Goal: Transaction & Acquisition: Register for event/course

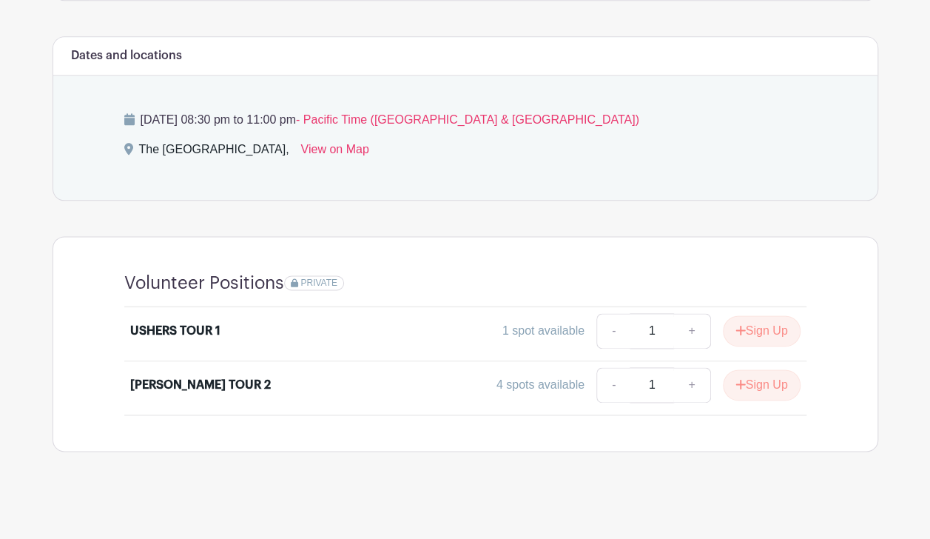
scroll to position [814, 0]
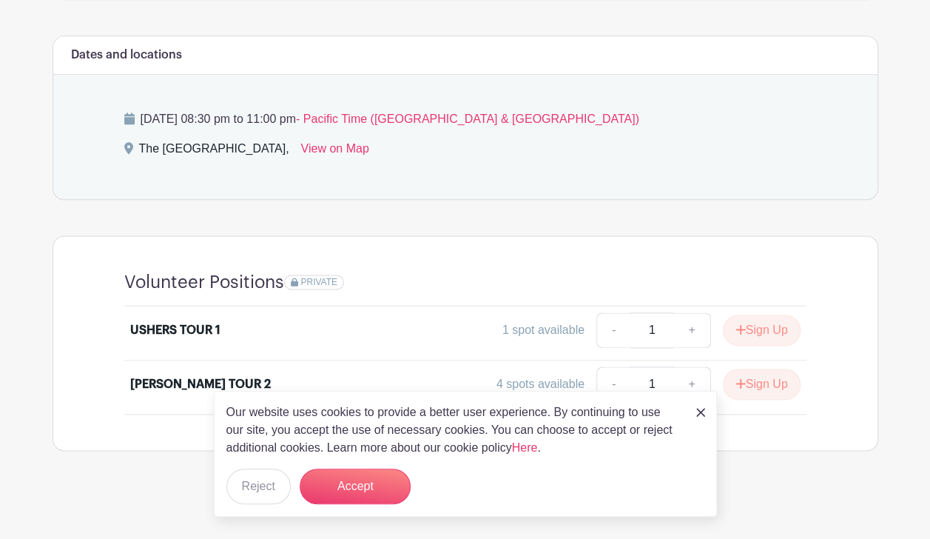
click at [700, 410] on img at bounding box center [701, 412] width 9 height 9
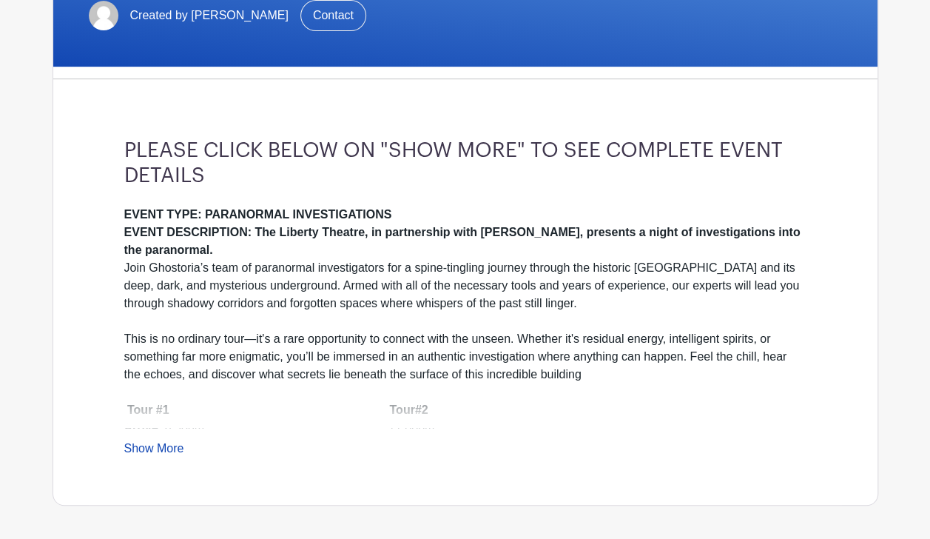
scroll to position [296, 0]
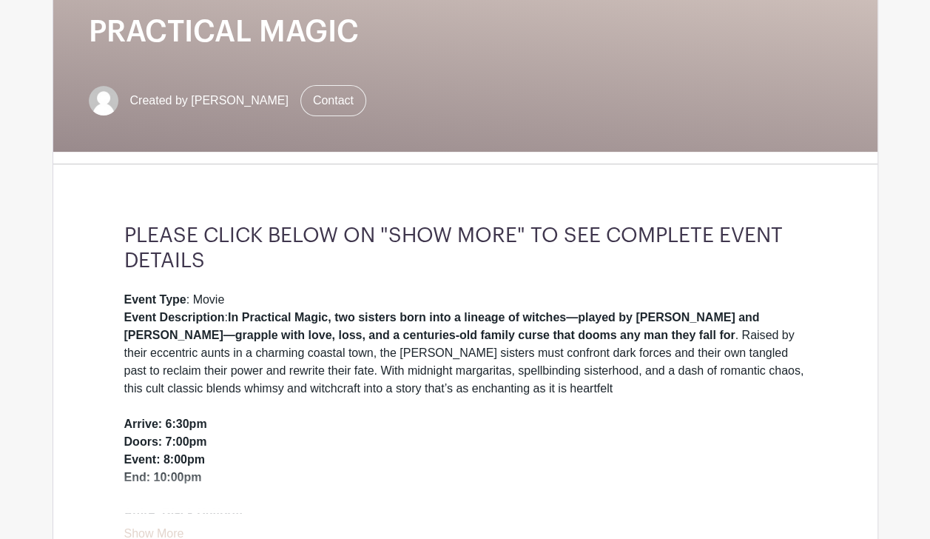
scroll to position [222, 0]
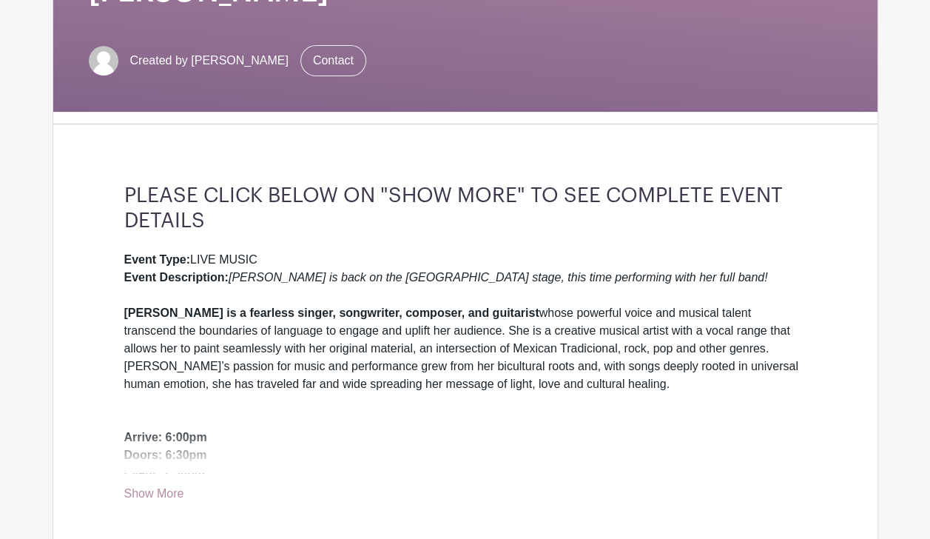
scroll to position [296, 0]
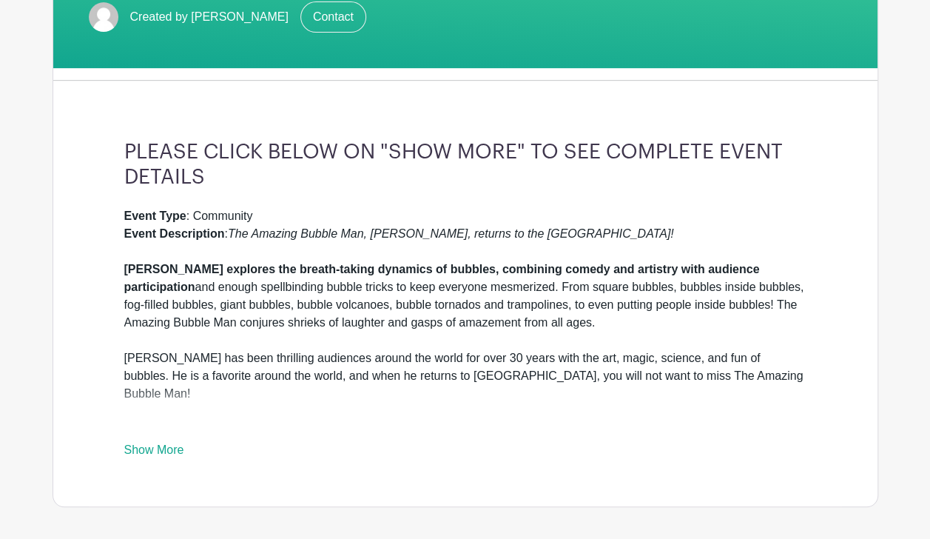
scroll to position [296, 0]
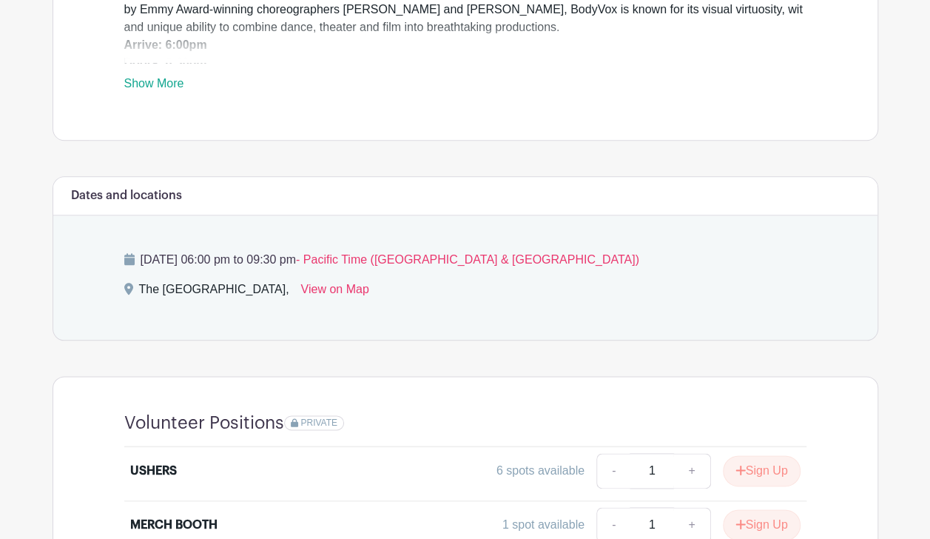
scroll to position [748, 0]
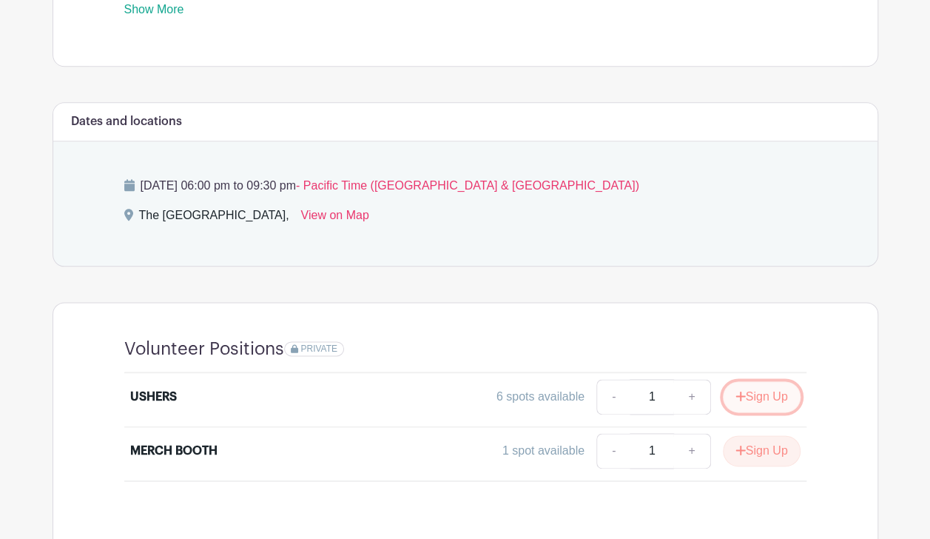
click at [751, 394] on button "Sign Up" at bounding box center [762, 396] width 78 height 31
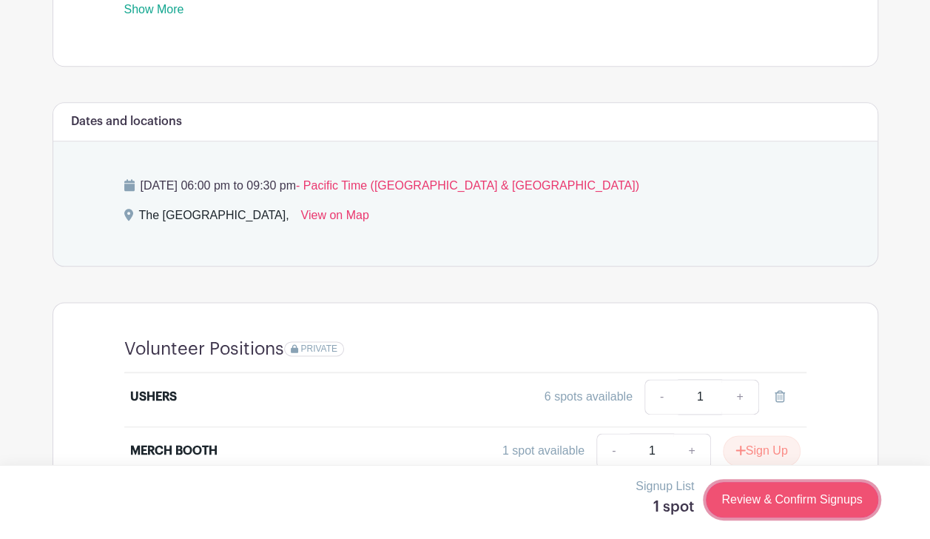
click at [744, 497] on link "Review & Confirm Signups" at bounding box center [792, 500] width 172 height 36
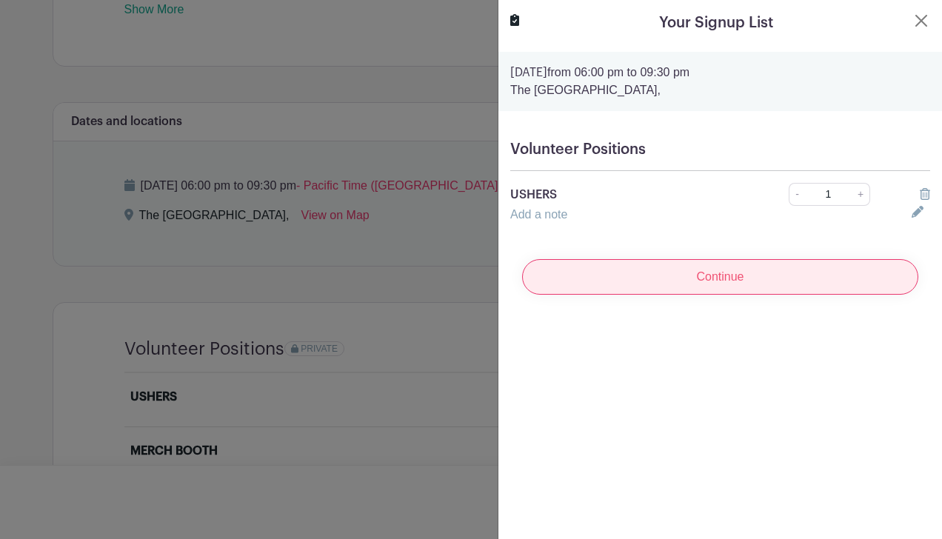
click at [675, 275] on input "Continue" at bounding box center [720, 277] width 396 height 36
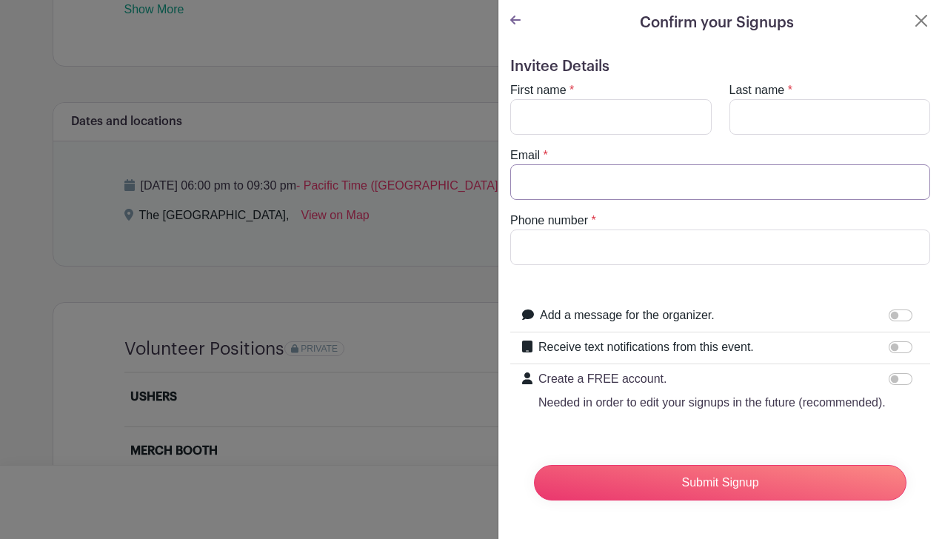
type input "[EMAIL_ADDRESS][DOMAIN_NAME]"
click at [574, 119] on input "First name" at bounding box center [610, 117] width 201 height 36
type input "[PERSON_NAME]"
type input "5035722827"
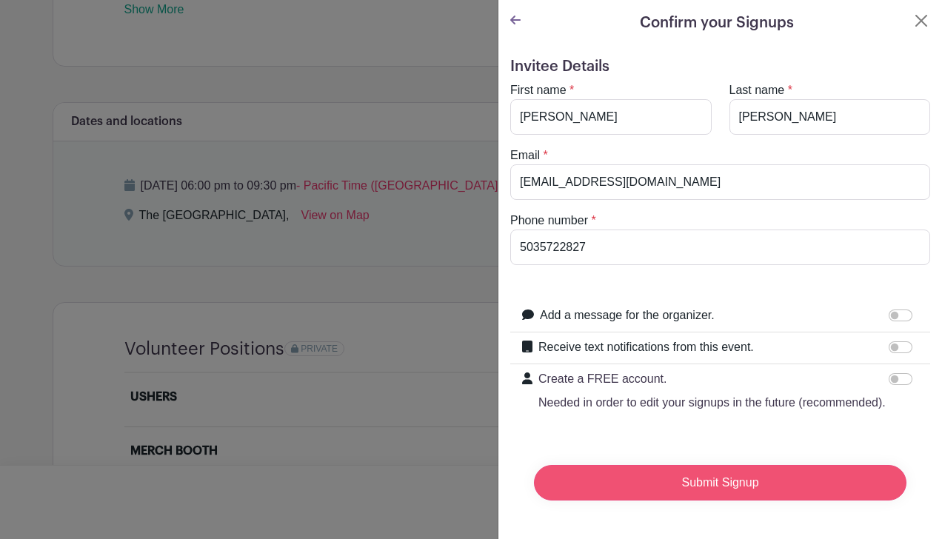
click at [715, 496] on input "Submit Signup" at bounding box center [720, 483] width 372 height 36
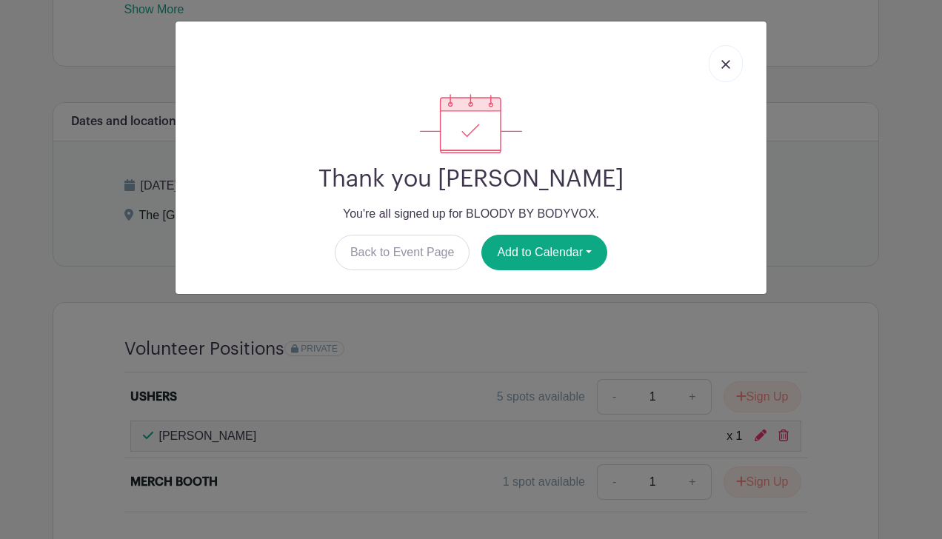
click at [726, 60] on img at bounding box center [725, 64] width 9 height 9
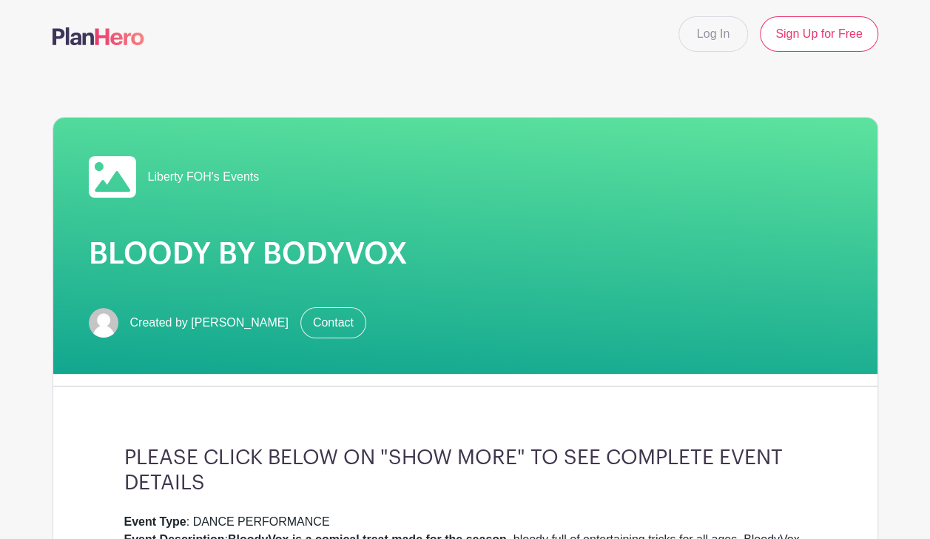
scroll to position [0, 0]
